Goal: Information Seeking & Learning: Learn about a topic

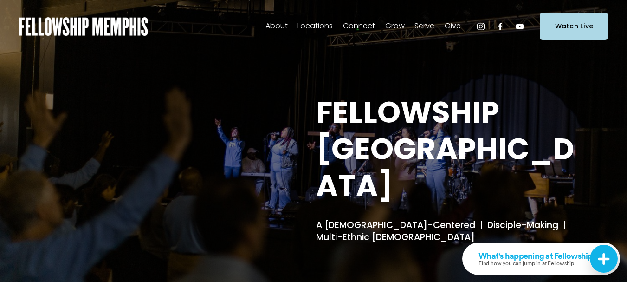
click at [451, 26] on span "Give" at bounding box center [453, 25] width 16 height 13
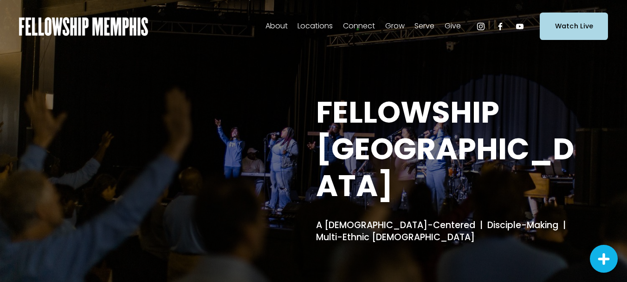
click at [454, 25] on span "Give" at bounding box center [453, 25] width 16 height 13
click at [0, 0] on span "Our DNA" at bounding box center [0, 0] width 0 height 0
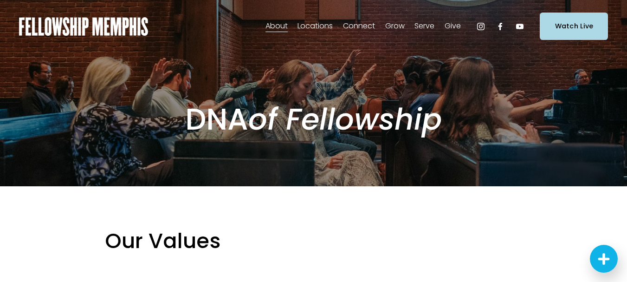
click at [0, 0] on span "Our Story & Beliefs" at bounding box center [0, 0] width 0 height 0
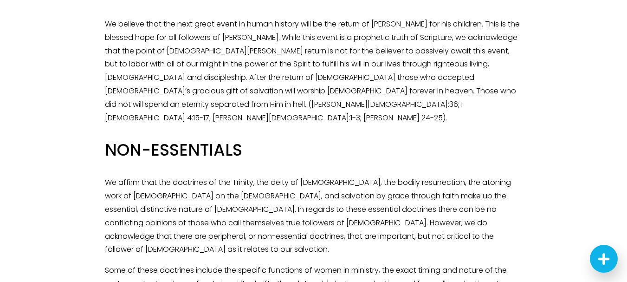
scroll to position [1840, 0]
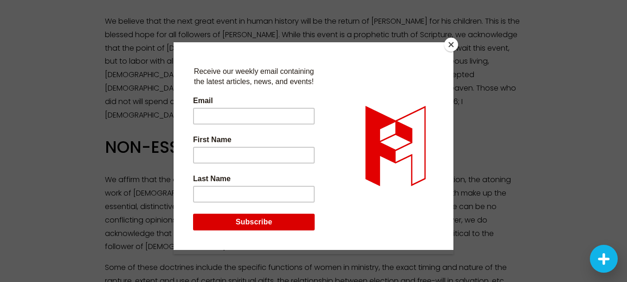
click at [453, 45] on button "Close" at bounding box center [451, 45] width 14 height 14
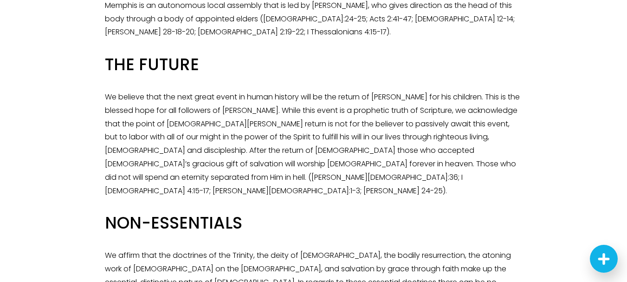
scroll to position [1747, 0]
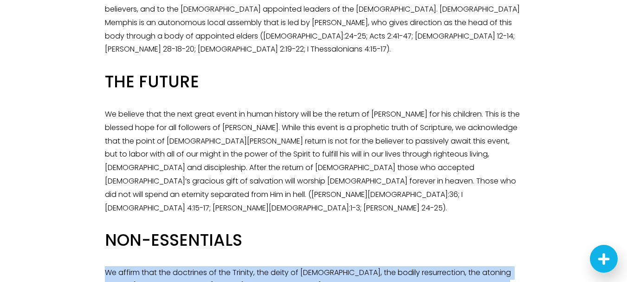
drag, startPoint x: 106, startPoint y: 77, endPoint x: 511, endPoint y: 222, distance: 430.9
copy div "We affirm that the doctrines of the Trinity, the deity of Christ, the bodily re…"
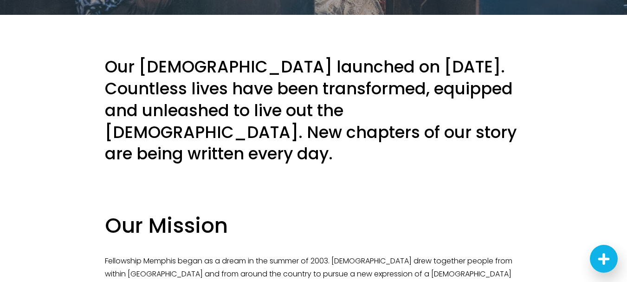
scroll to position [0, 0]
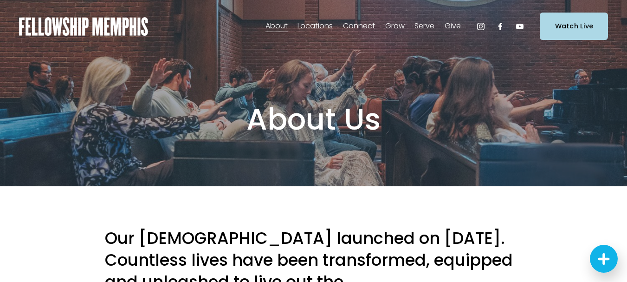
click at [0, 0] on link "Elder Nominations" at bounding box center [0, 0] width 0 height 0
